Goal: Check status: Check status

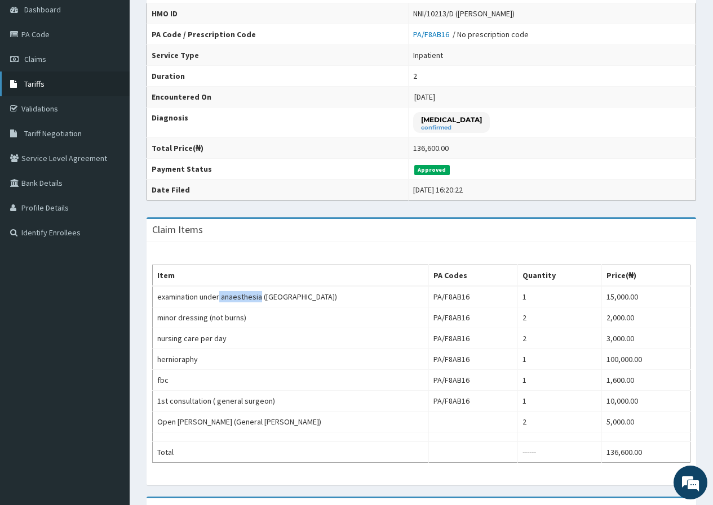
scroll to position [104, 0]
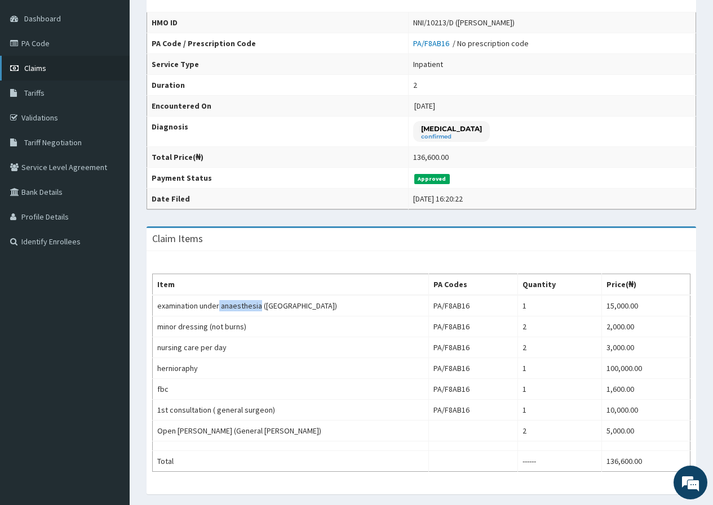
click at [35, 69] on span "Claims" at bounding box center [35, 68] width 22 height 10
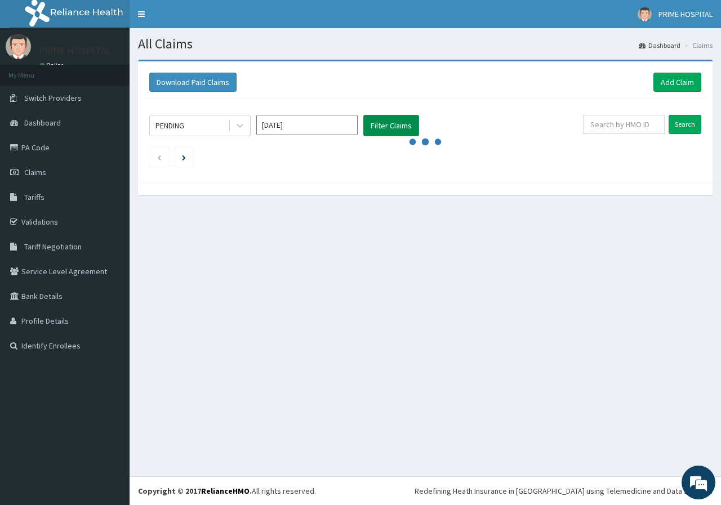
click at [389, 129] on button "Filter Claims" at bounding box center [391, 125] width 56 height 21
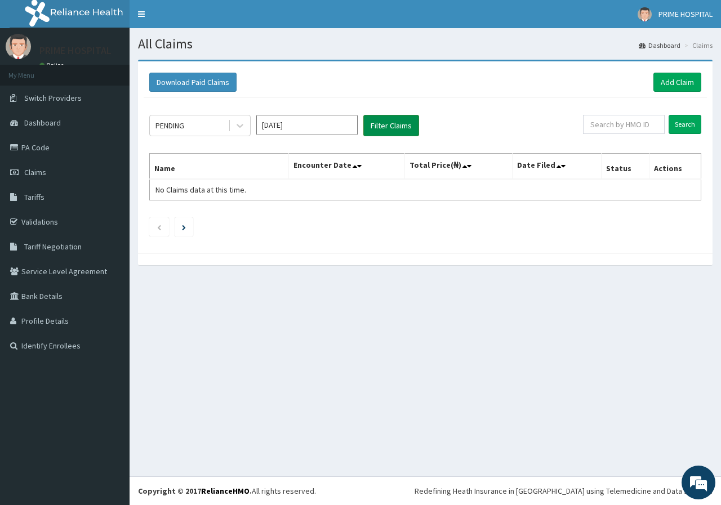
click at [389, 129] on button "Filter Claims" at bounding box center [391, 125] width 56 height 21
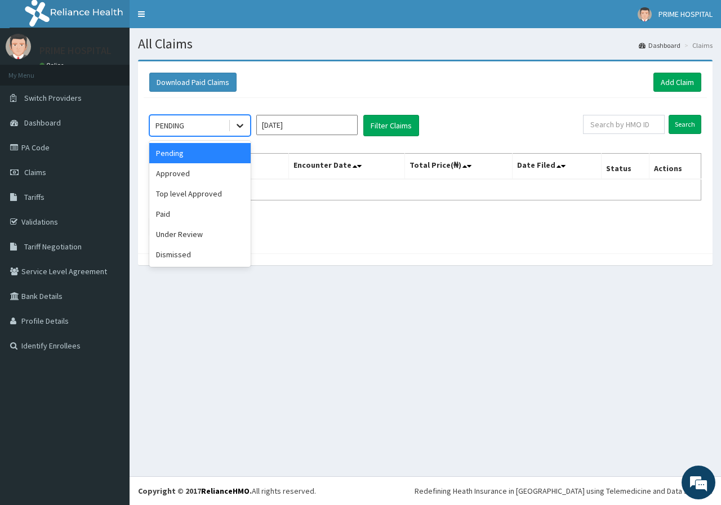
click at [239, 130] on icon at bounding box center [239, 125] width 11 height 11
click at [211, 179] on div "Approved" at bounding box center [199, 173] width 101 height 20
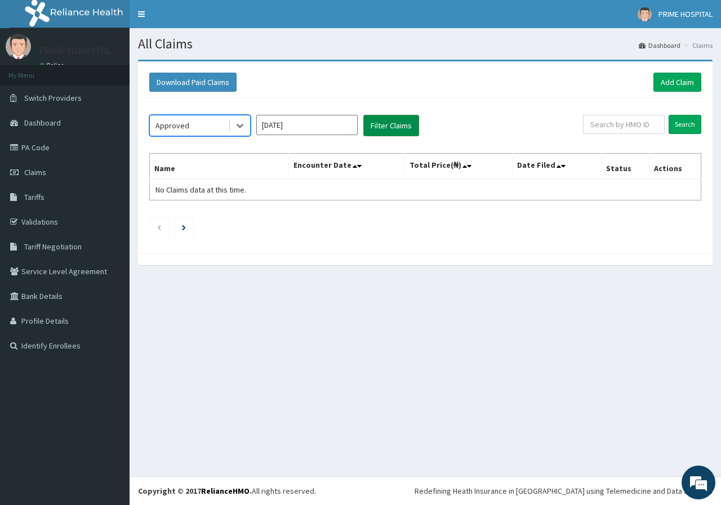
click at [386, 123] on button "Filter Claims" at bounding box center [391, 125] width 56 height 21
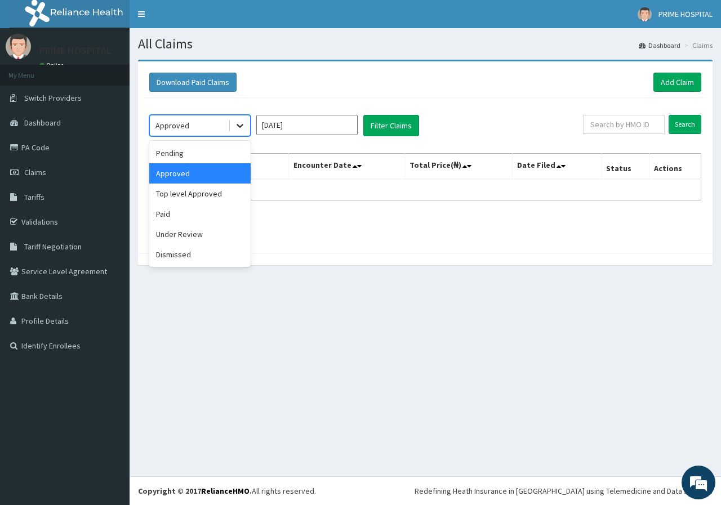
click at [237, 130] on icon at bounding box center [239, 125] width 11 height 11
click at [199, 215] on div "Paid" at bounding box center [199, 214] width 101 height 20
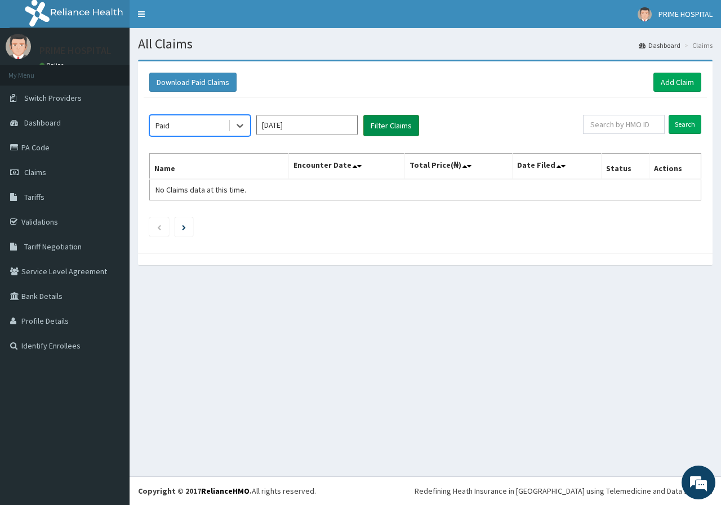
click at [393, 123] on button "Filter Claims" at bounding box center [391, 125] width 56 height 21
click at [390, 118] on button "Filter Claims" at bounding box center [391, 125] width 56 height 21
click at [237, 124] on icon at bounding box center [239, 125] width 11 height 11
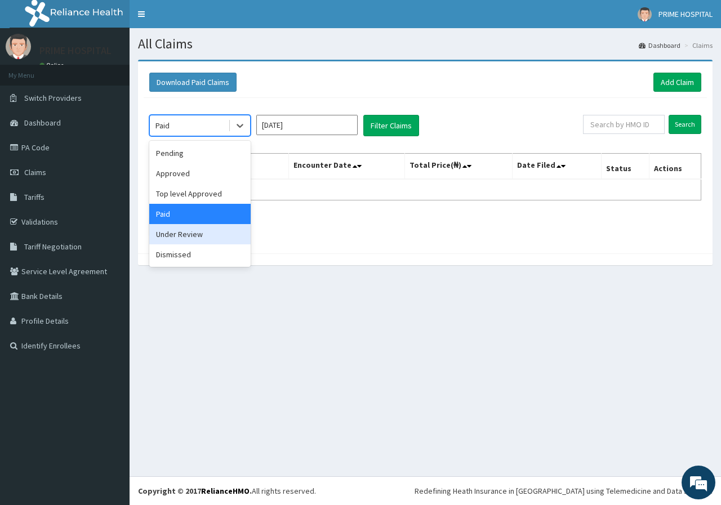
click at [194, 237] on div "Under Review" at bounding box center [199, 234] width 101 height 20
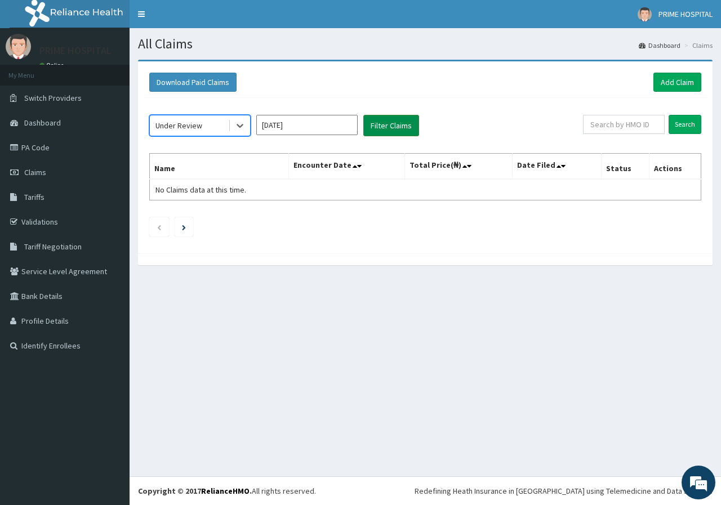
click at [391, 123] on button "Filter Claims" at bounding box center [391, 125] width 56 height 21
click at [243, 132] on div at bounding box center [240, 125] width 20 height 20
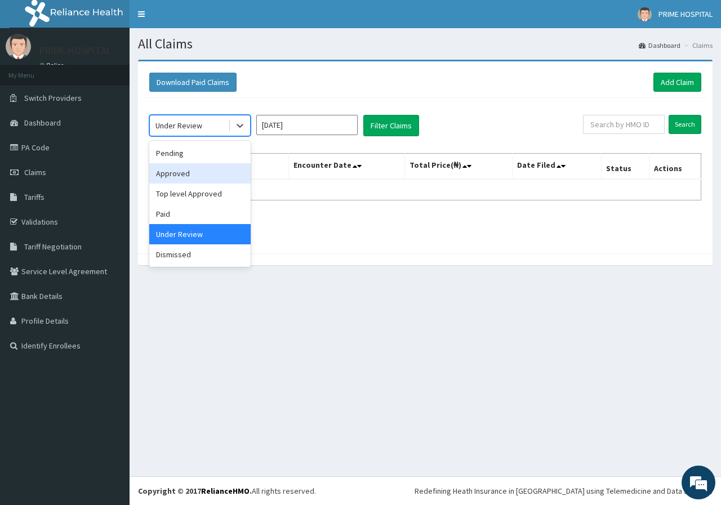
click at [224, 178] on div "Approved" at bounding box center [199, 173] width 101 height 20
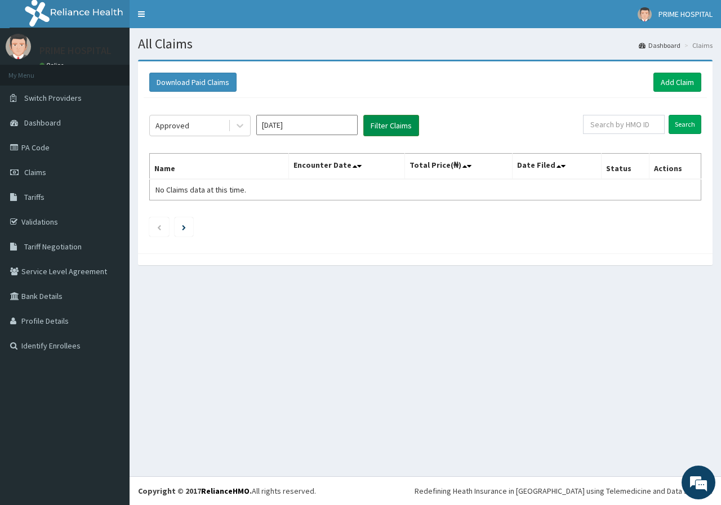
click at [389, 124] on button "Filter Claims" at bounding box center [391, 125] width 56 height 21
click at [241, 127] on icon at bounding box center [240, 126] width 7 height 4
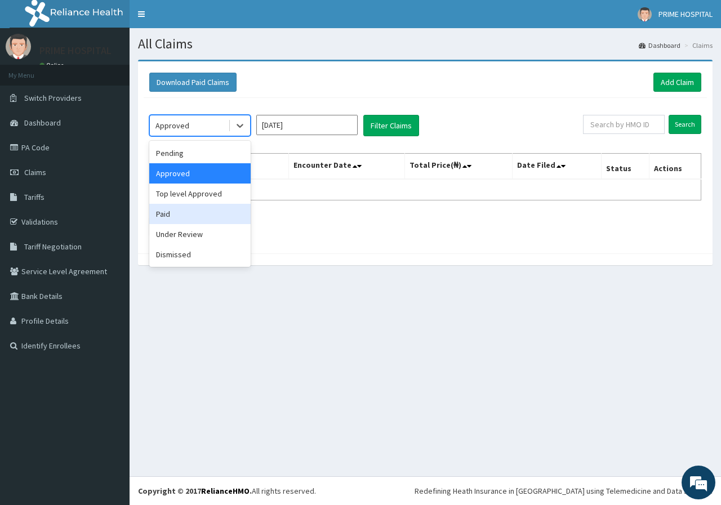
click at [213, 216] on div "Paid" at bounding box center [199, 214] width 101 height 20
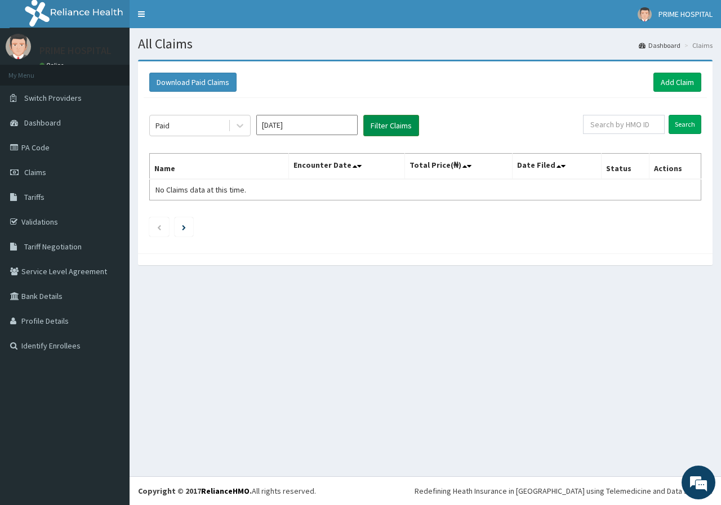
click at [394, 124] on button "Filter Claims" at bounding box center [391, 125] width 56 height 21
click at [239, 124] on icon at bounding box center [239, 125] width 11 height 11
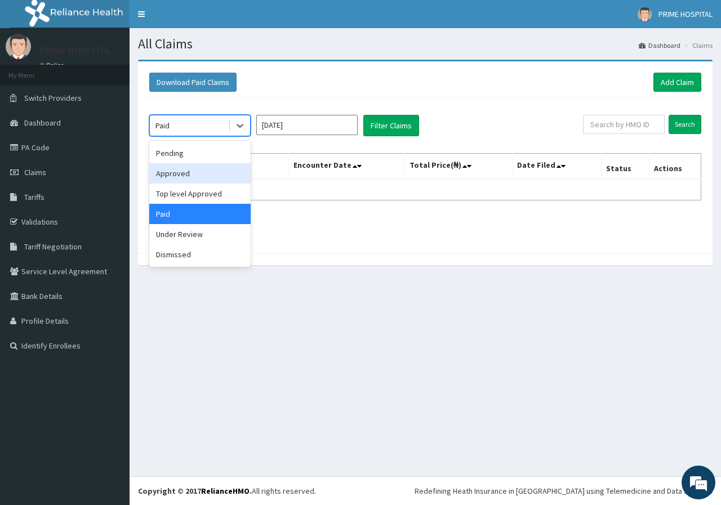
click at [205, 175] on div "Approved" at bounding box center [199, 173] width 101 height 20
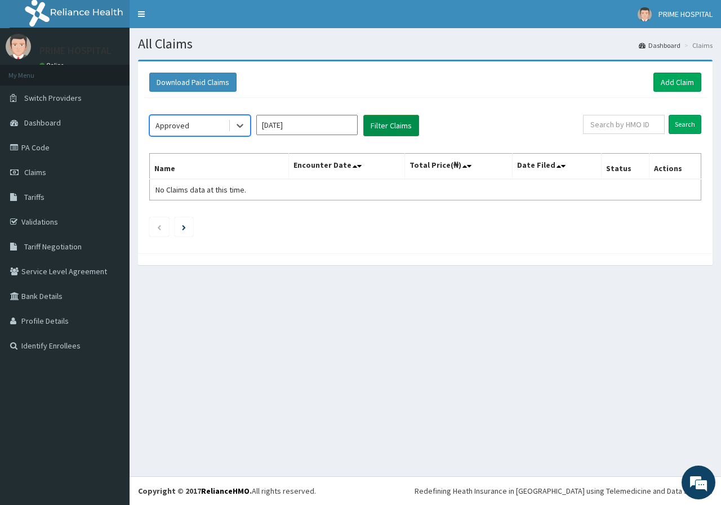
click at [387, 131] on button "Filter Claims" at bounding box center [391, 125] width 56 height 21
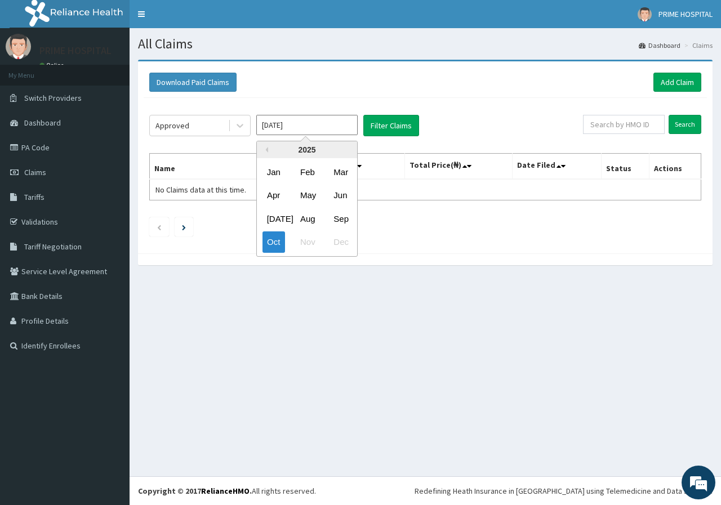
click at [283, 133] on input "Oct 2025" at bounding box center [306, 125] width 101 height 20
click at [342, 216] on div "Sep" at bounding box center [340, 218] width 23 height 21
type input "Sep 2025"
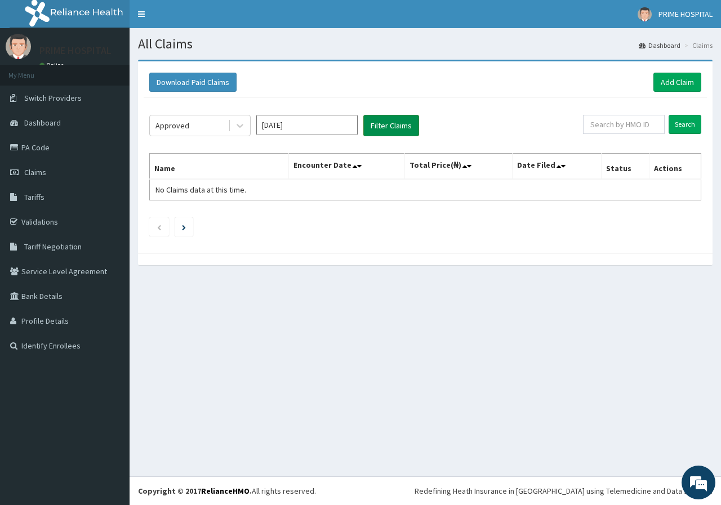
click at [382, 130] on button "Filter Claims" at bounding box center [391, 125] width 56 height 21
click at [239, 128] on icon at bounding box center [239, 125] width 11 height 11
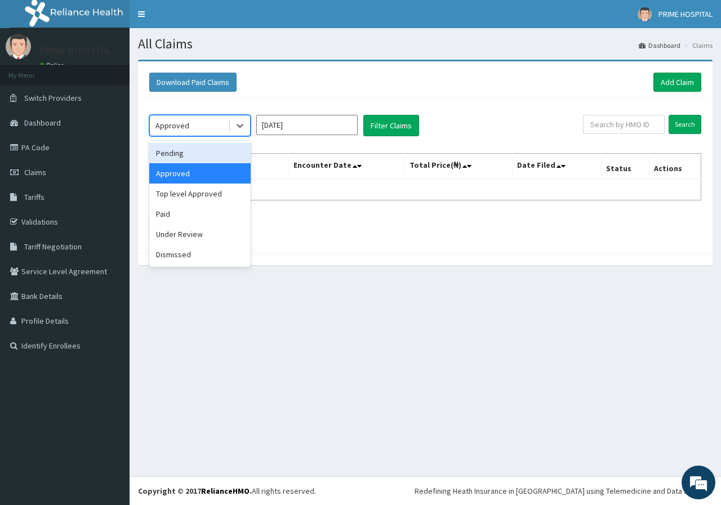
click at [189, 159] on div "Pending" at bounding box center [199, 153] width 101 height 20
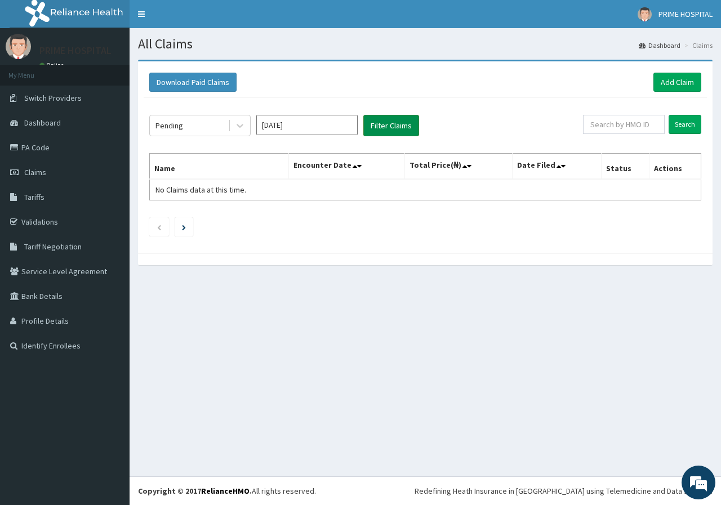
click at [391, 126] on button "Filter Claims" at bounding box center [391, 125] width 56 height 21
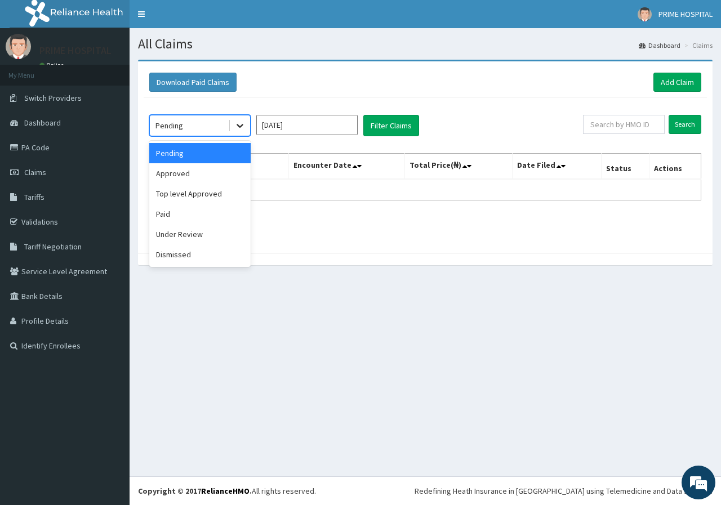
click at [237, 126] on icon at bounding box center [239, 125] width 11 height 11
click at [172, 218] on div "Paid" at bounding box center [199, 214] width 101 height 20
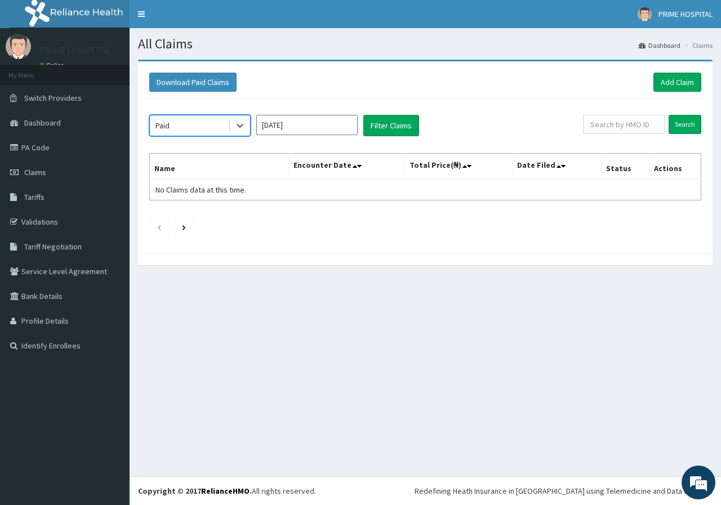
click at [391, 113] on div "option Paid, selected. Select is focused ,type to refine list, press Down to op…" at bounding box center [425, 173] width 563 height 150
click at [388, 124] on button "Filter Claims" at bounding box center [391, 125] width 56 height 21
click at [388, 125] on button "Filter Claims" at bounding box center [391, 125] width 56 height 21
